Goal: Task Accomplishment & Management: Manage account settings

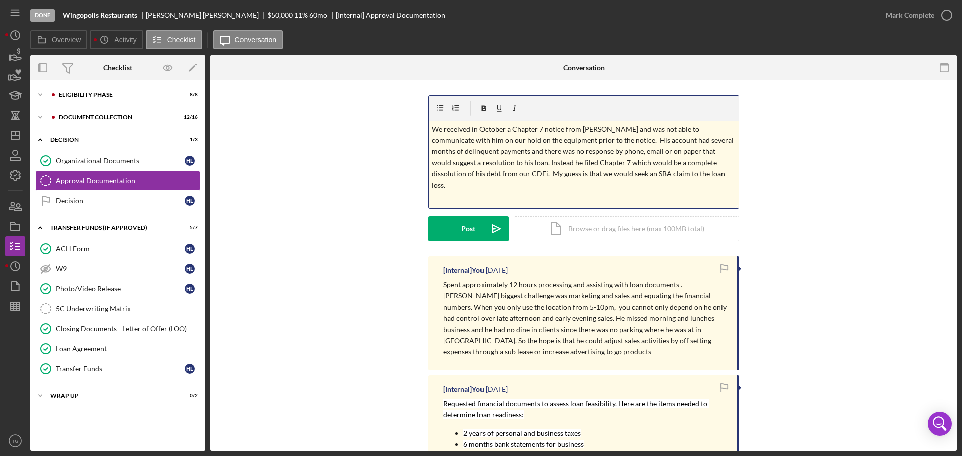
click at [669, 176] on p "We received in October a Chapter 7 notice from [PERSON_NAME] and was not able t…" at bounding box center [584, 157] width 304 height 67
click at [454, 231] on button "Post Icon/icon-invite-send" at bounding box center [468, 228] width 80 height 25
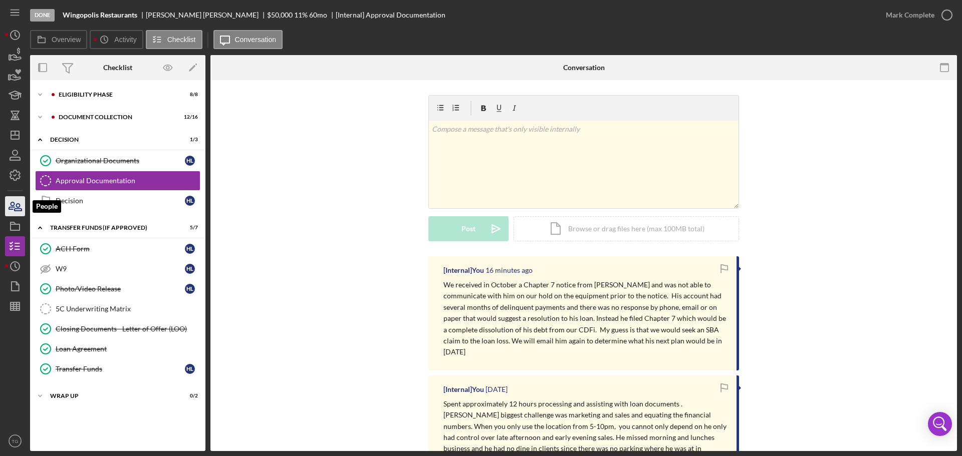
click at [19, 207] on icon "button" at bounding box center [18, 207] width 7 height 7
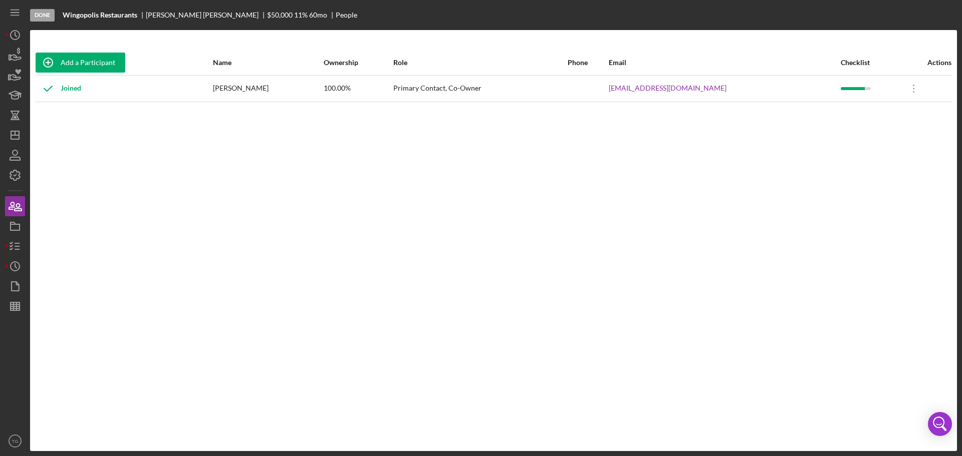
click at [73, 90] on div "Joined" at bounding box center [59, 88] width 46 height 25
click at [82, 61] on div "Add a Participant" at bounding box center [88, 63] width 55 height 20
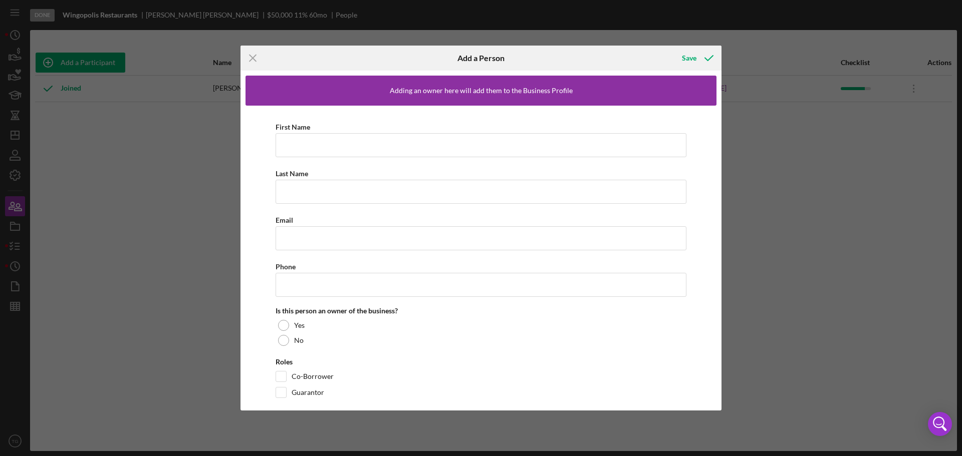
click at [769, 96] on div "Icon/Menu Close Add a Person Save Adding an owner here will add them to the Bus…" at bounding box center [481, 228] width 962 height 456
click at [254, 56] on line at bounding box center [252, 58] width 7 height 7
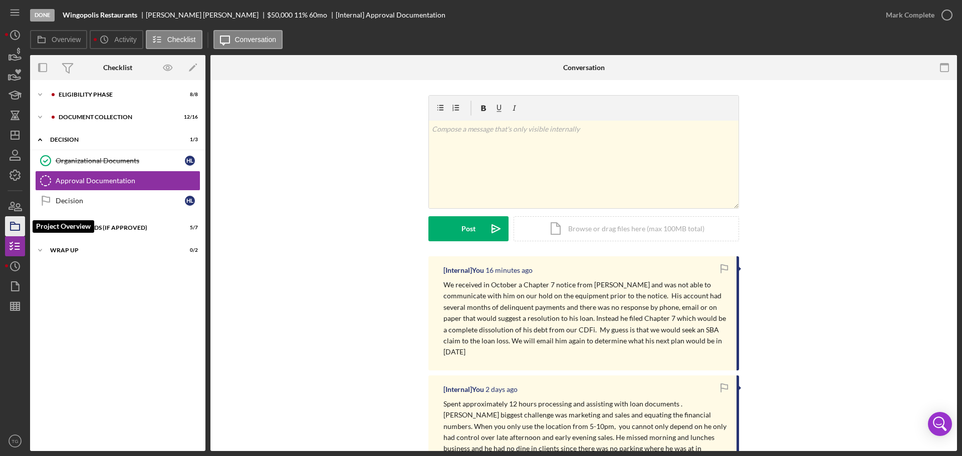
click at [16, 226] on icon "button" at bounding box center [15, 226] width 25 height 25
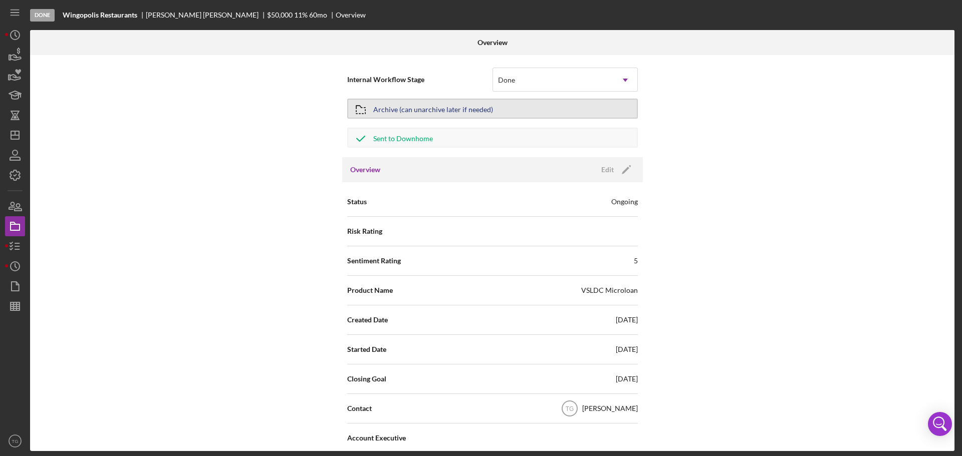
click at [434, 114] on div "Archive (can unarchive later if needed)" at bounding box center [433, 109] width 120 height 18
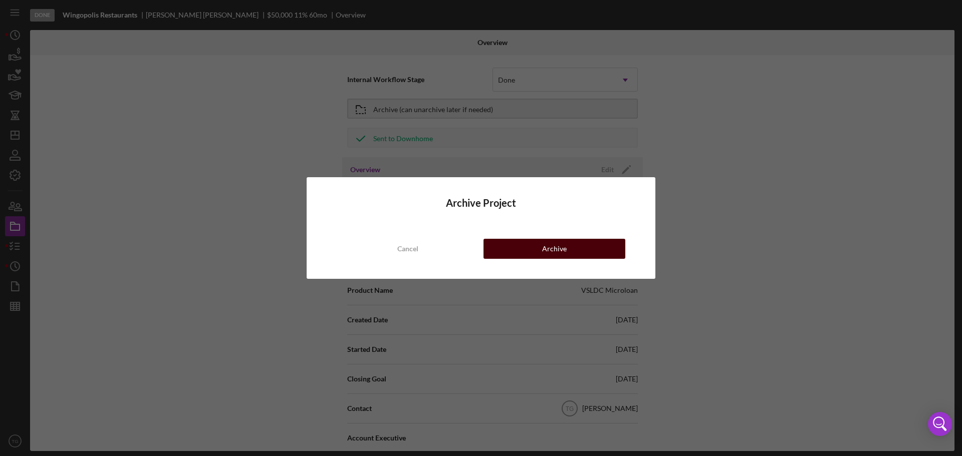
click at [558, 253] on div "Archive" at bounding box center [554, 249] width 25 height 20
